Goal: Transaction & Acquisition: Subscribe to service/newsletter

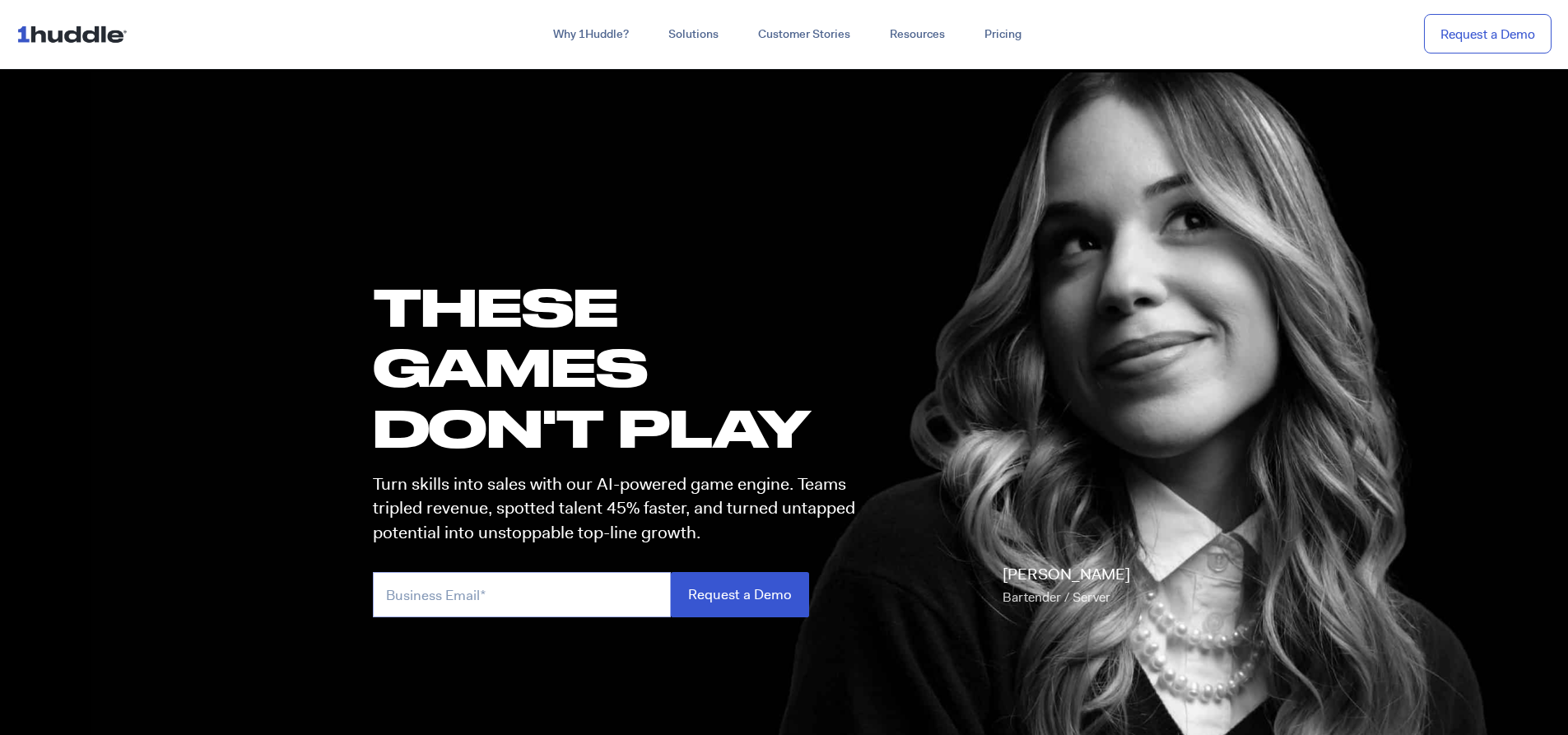
click at [484, 584] on input "email" at bounding box center [522, 594] width 298 height 45
click at [751, 602] on input "Request a Demo" at bounding box center [740, 594] width 138 height 45
click at [639, 577] on input "camithajeanjacques@gmail.com" at bounding box center [522, 594] width 298 height 45
type input "c"
click at [1499, 29] on link "Request a Demo" at bounding box center [1488, 35] width 128 height 40
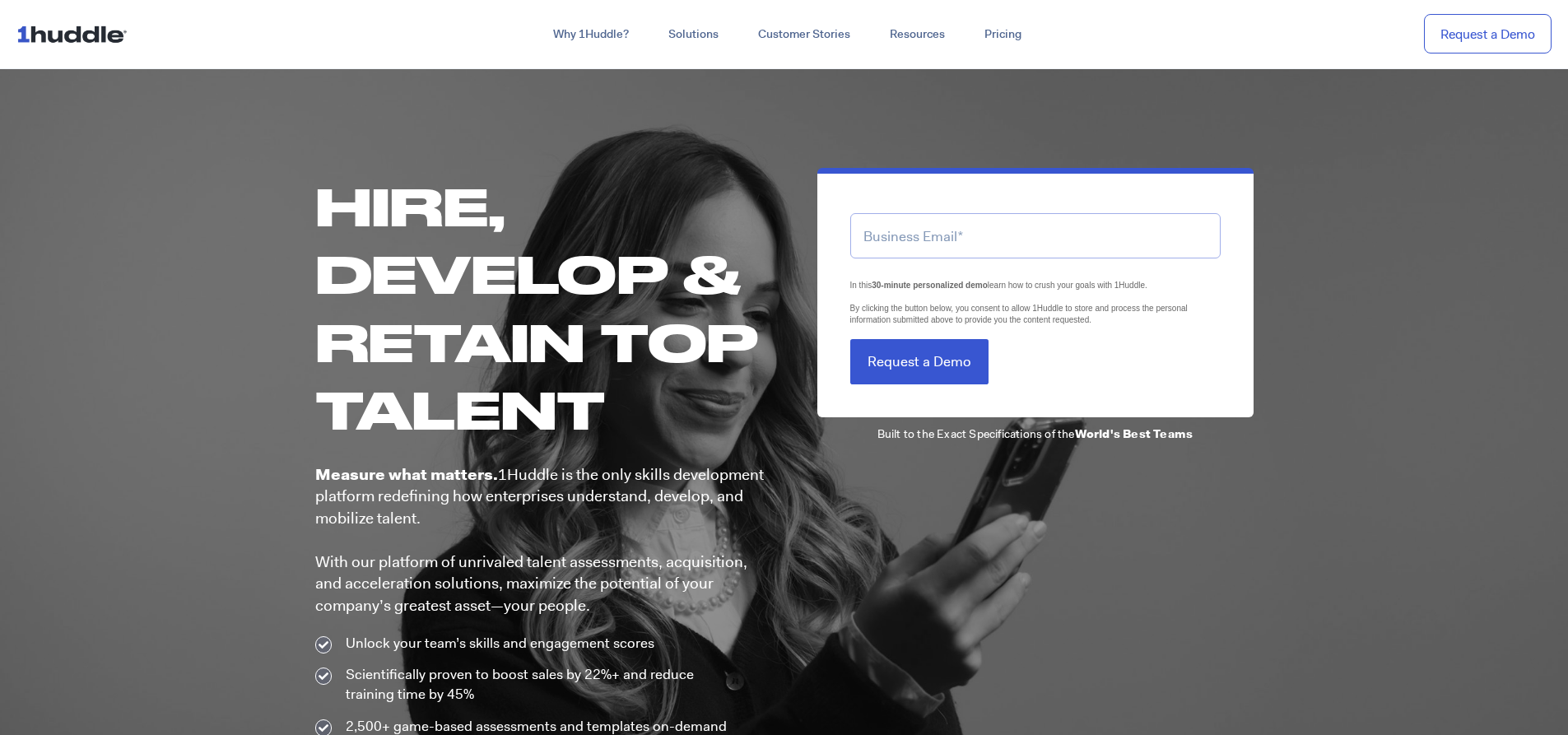
click at [908, 239] on input "email" at bounding box center [1036, 236] width 371 height 45
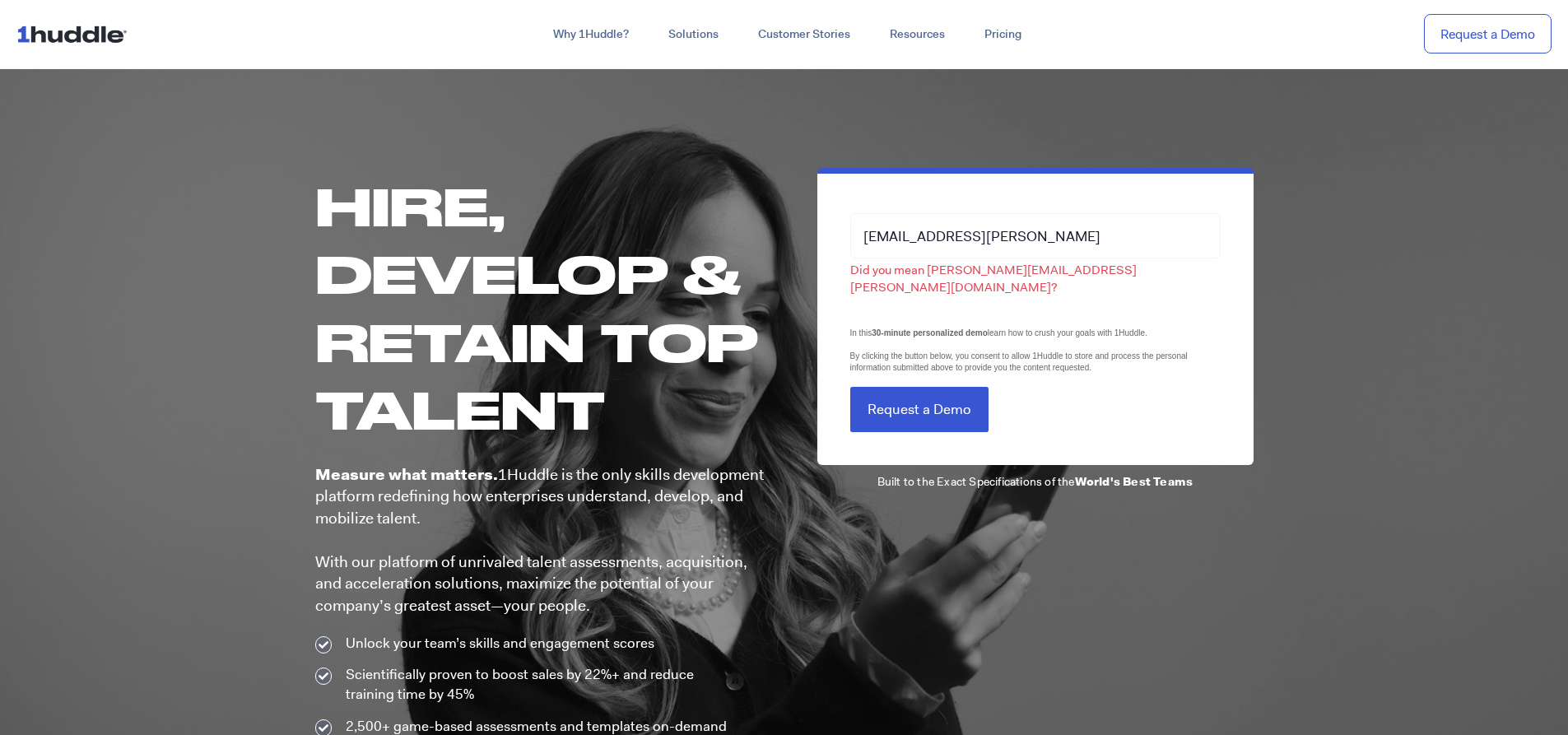
click at [915, 366] on form "[EMAIL_ADDRESS][PERSON_NAME] Did you mean [PERSON_NAME][EMAIL_ADDRESS][PERSON_N…" at bounding box center [1036, 313] width 371 height 239
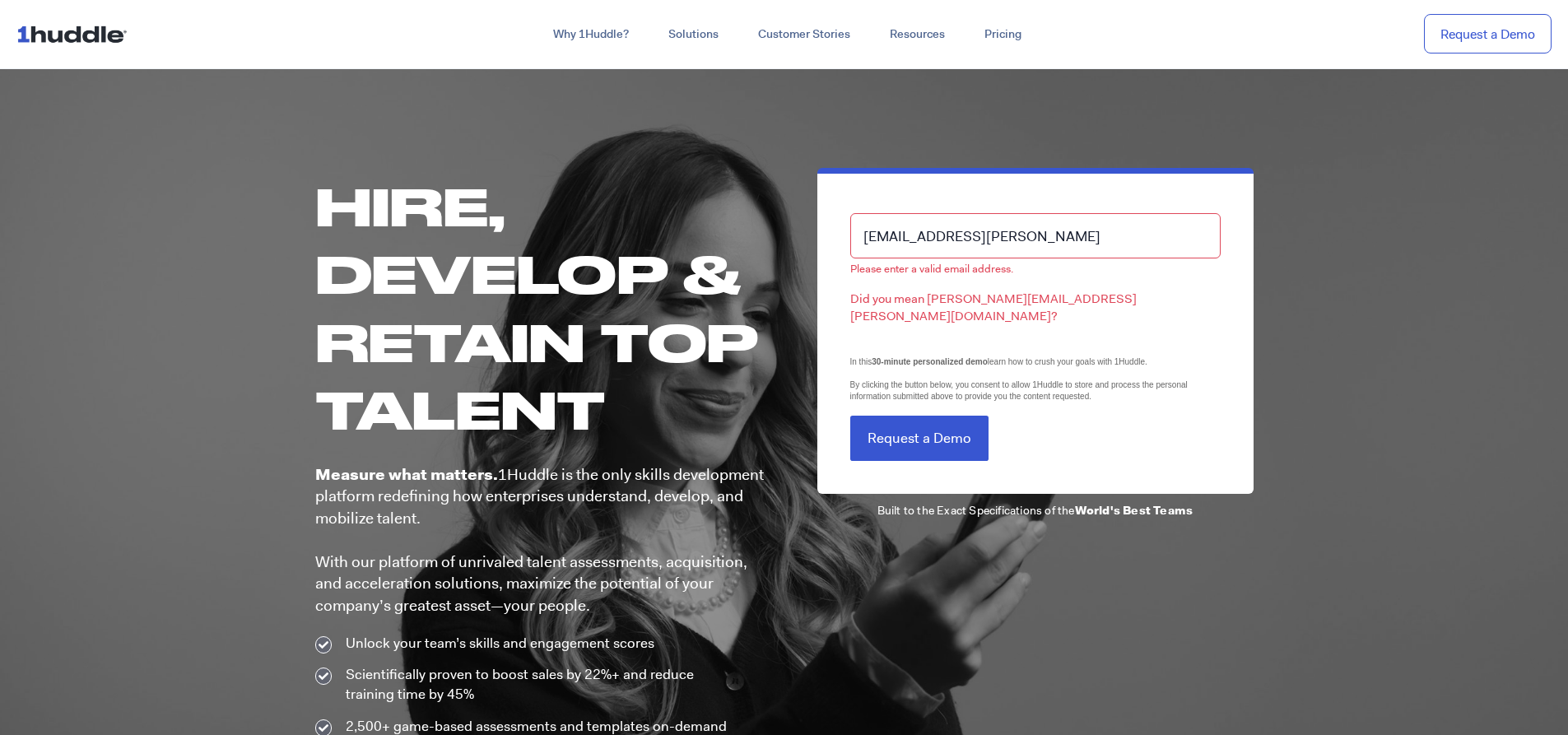
click at [1128, 237] on input "[EMAIL_ADDRESS][PERSON_NAME]" at bounding box center [1036, 236] width 371 height 45
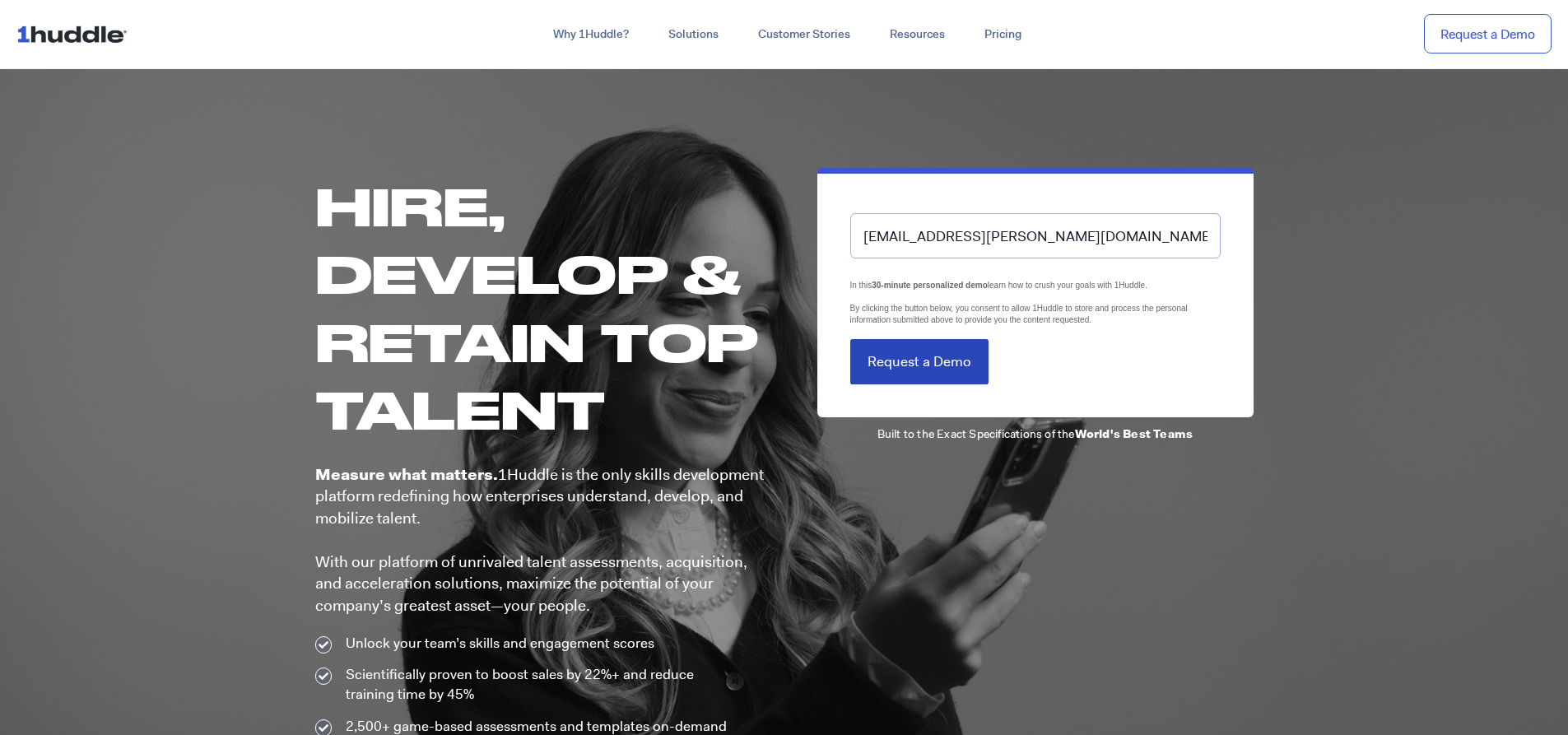
type input "[EMAIL_ADDRESS][PERSON_NAME][DOMAIN_NAME]"
click at [928, 362] on input "Request a Demo" at bounding box center [920, 362] width 138 height 45
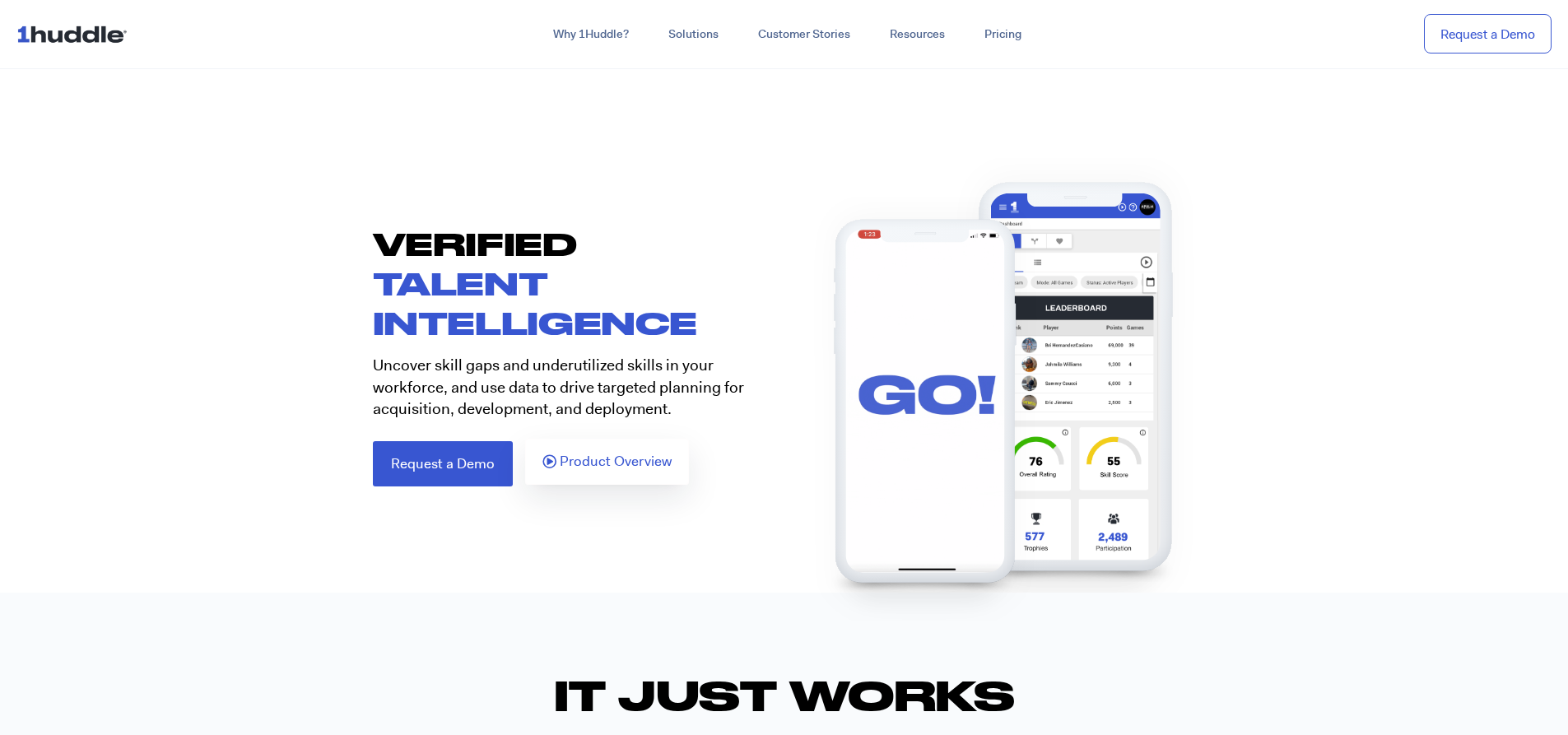
click at [608, 462] on span "Product Overview" at bounding box center [616, 462] width 112 height 15
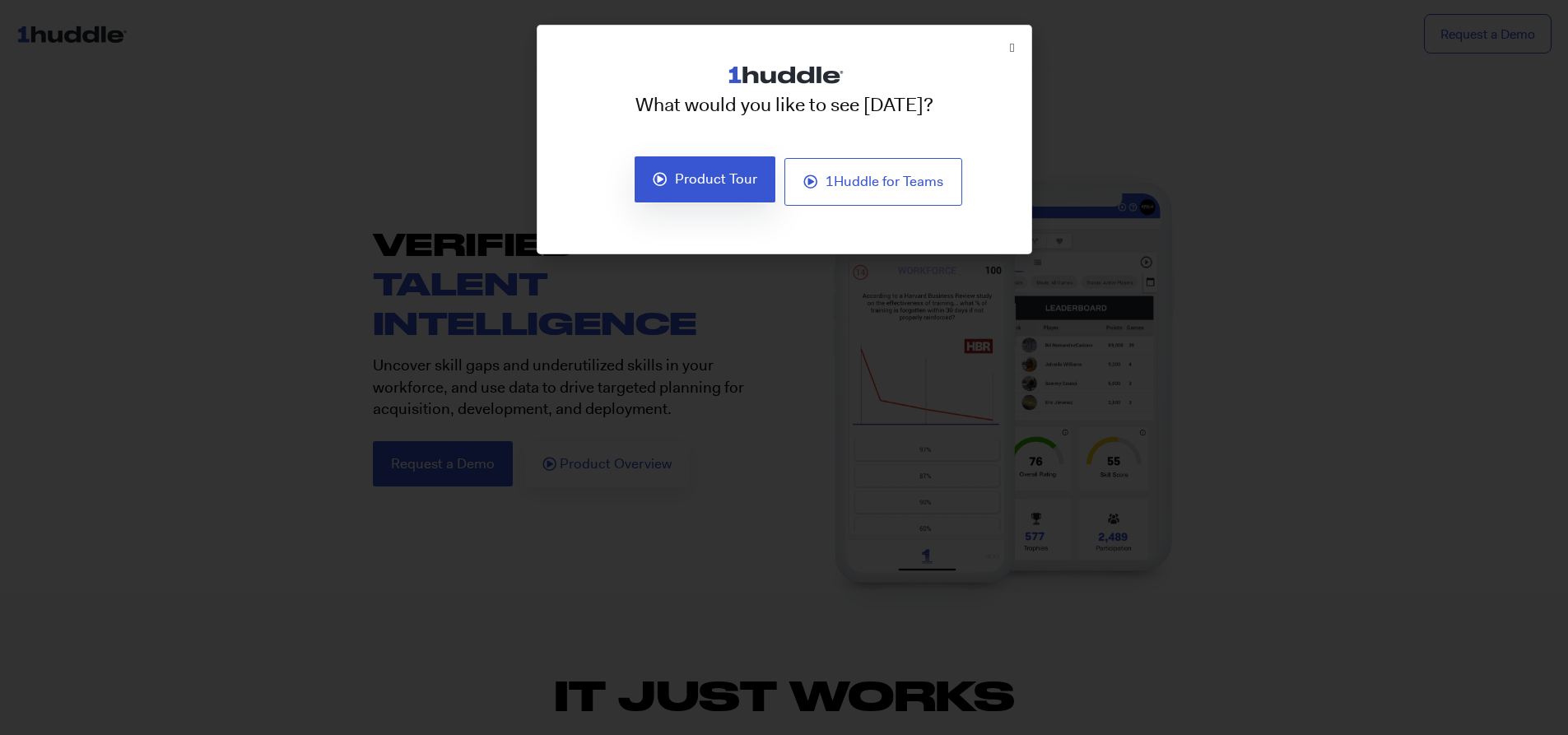
click at [701, 185] on span "Product Tour" at bounding box center [717, 179] width 83 height 15
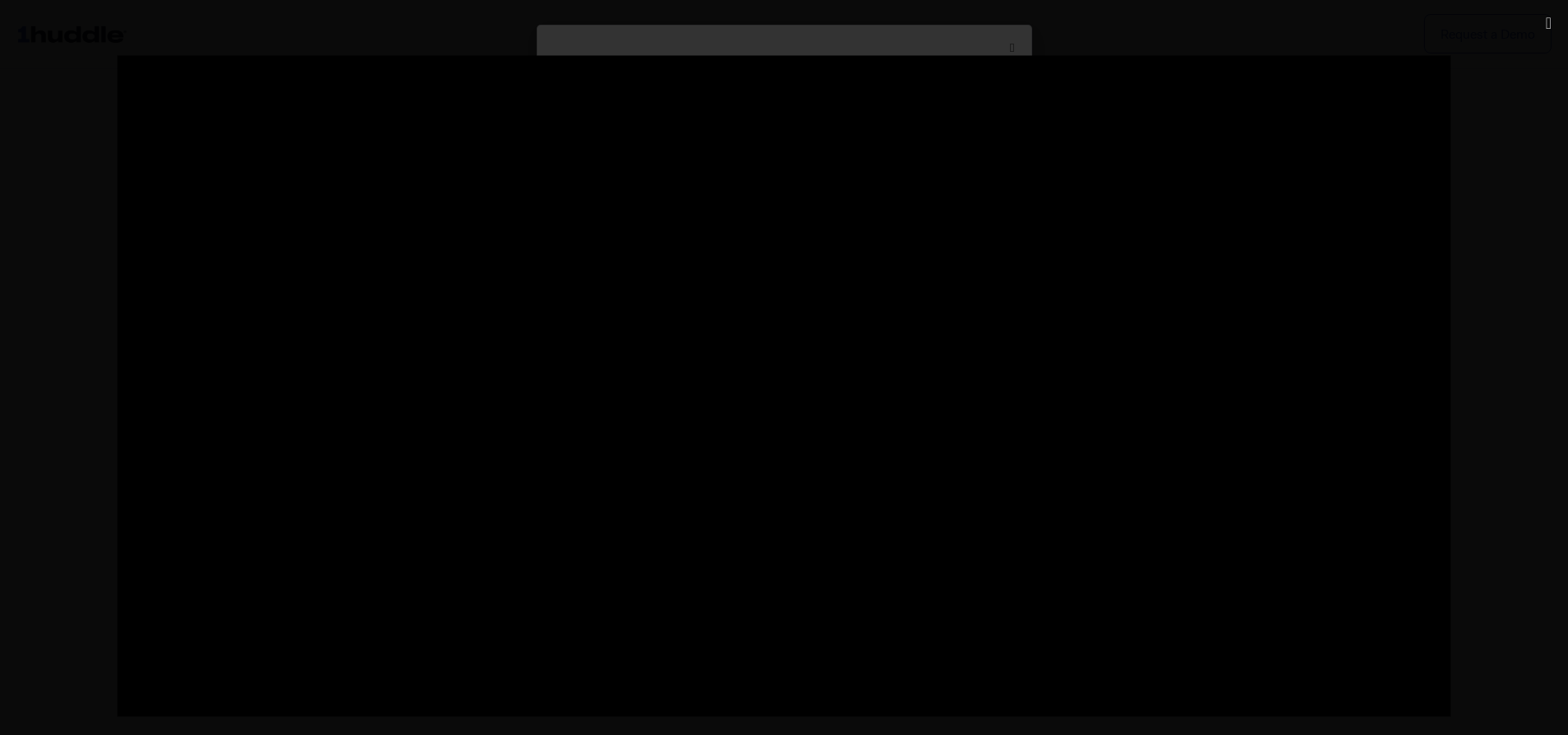
scroll to position [83, 0]
